Goal: Task Accomplishment & Management: Use online tool/utility

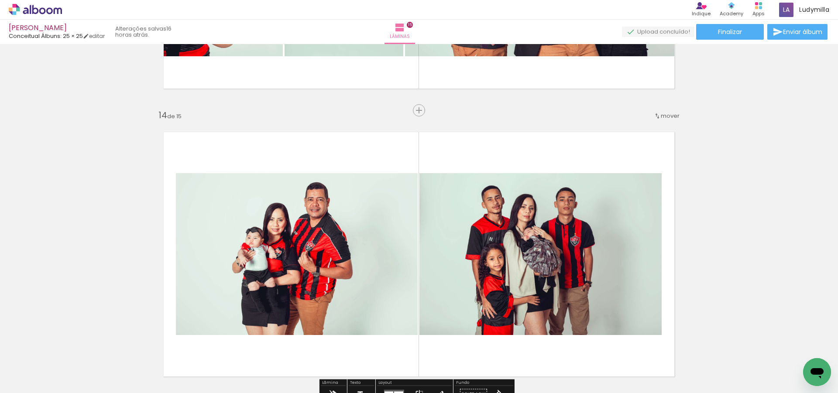
scroll to position [3799, 0]
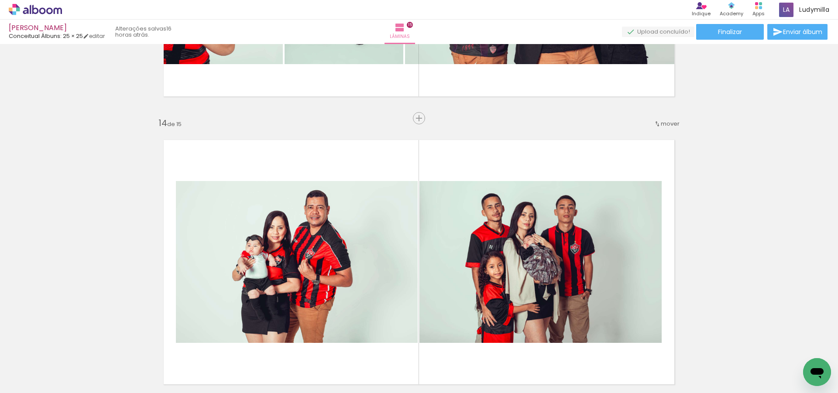
scroll to position [3758, 0]
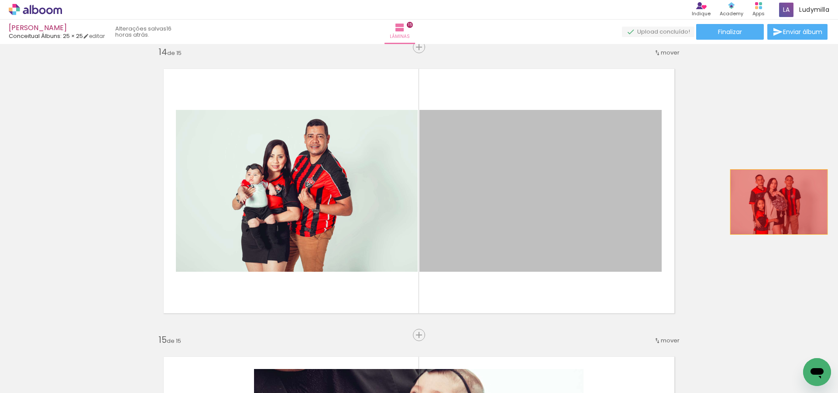
drag, startPoint x: 489, startPoint y: 213, endPoint x: 776, endPoint y: 202, distance: 287.5
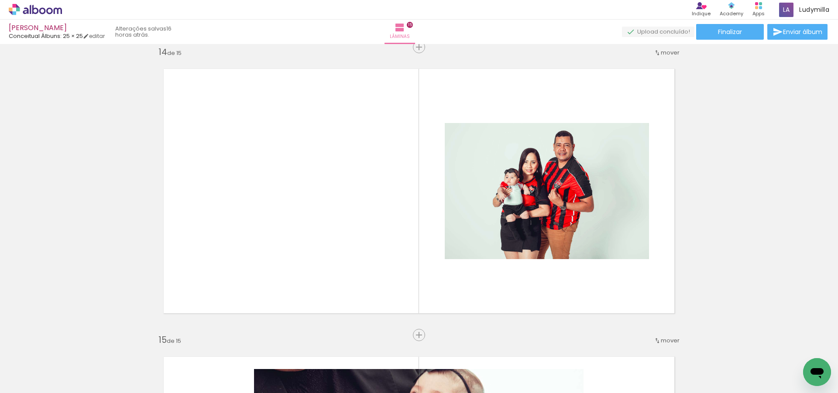
click at [23, 382] on span "Adicionar Fotos" at bounding box center [31, 382] width 26 height 10
click at [0, 0] on input "file" at bounding box center [0, 0] width 0 height 0
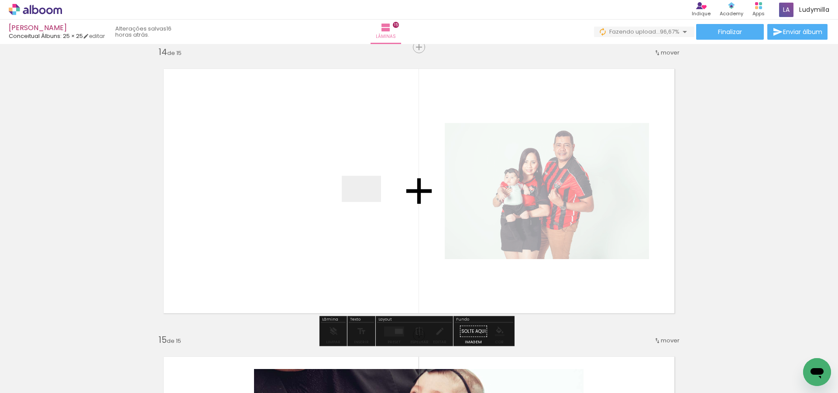
drag, startPoint x: 765, startPoint y: 374, endPoint x: 368, endPoint y: 202, distance: 432.5
click at [368, 202] on quentale-workspace at bounding box center [419, 196] width 838 height 393
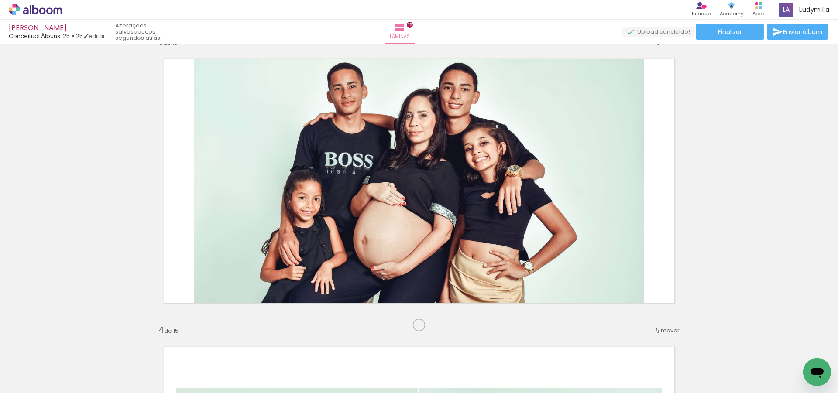
scroll to position [0, 0]
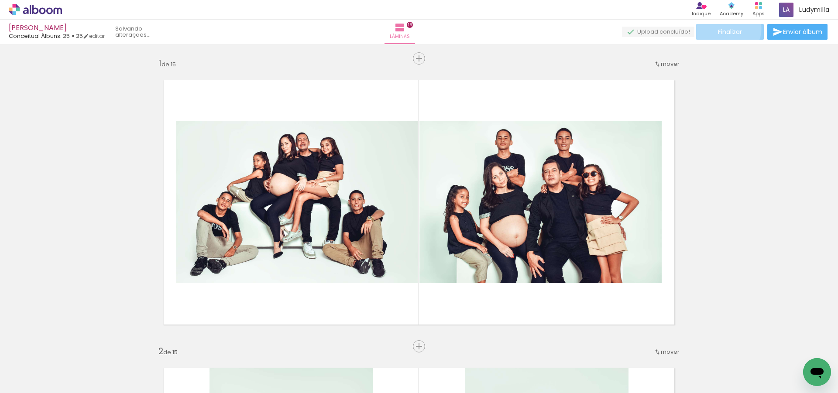
click at [724, 29] on span "Finalizar" at bounding box center [730, 32] width 24 height 6
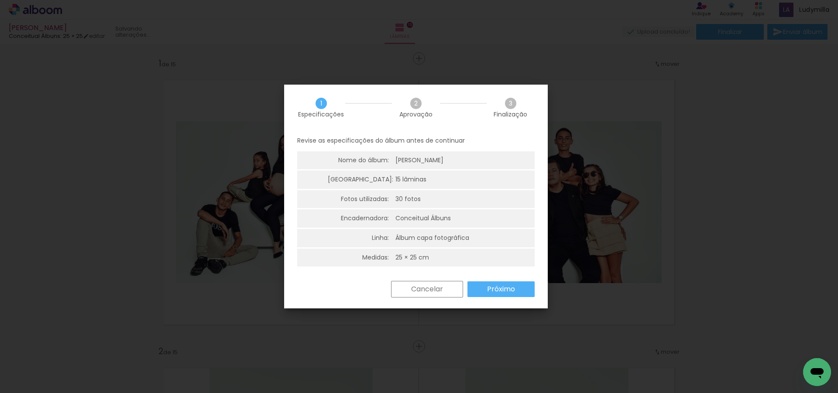
scroll to position [0, 654]
click at [0, 0] on slot "Próximo" at bounding box center [0, 0] width 0 height 0
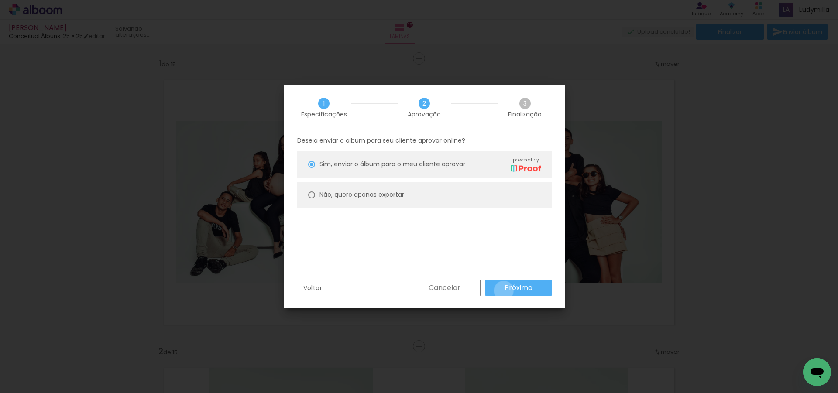
click at [504, 291] on paper-button "Próximo" at bounding box center [518, 288] width 67 height 16
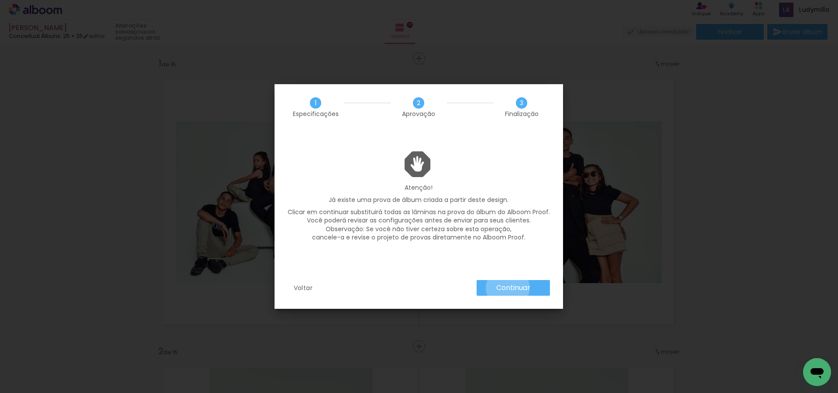
click at [0, 0] on slot "Continuar" at bounding box center [0, 0] width 0 height 0
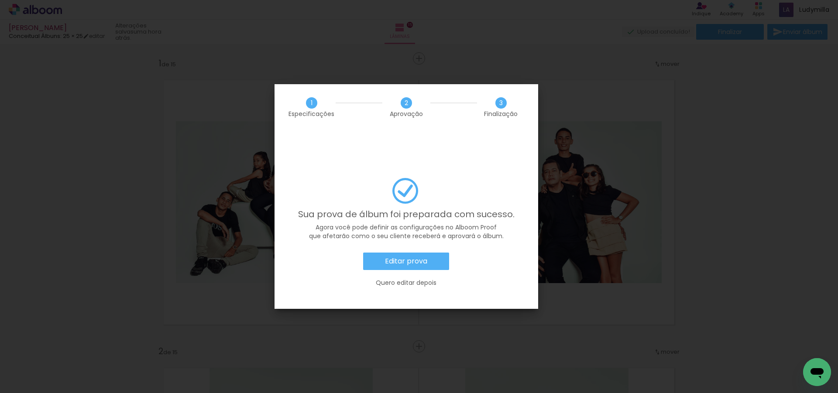
scroll to position [0, 654]
click at [0, 0] on slot "Editar prova" at bounding box center [0, 0] width 0 height 0
